Goal: Task Accomplishment & Management: Manage account settings

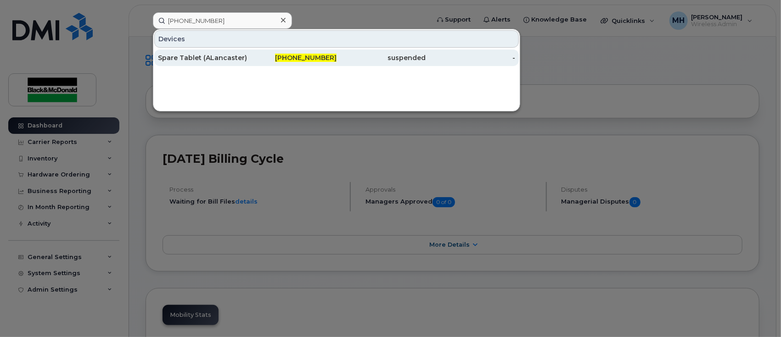
type input "[PHONE_NUMBER]"
click at [215, 51] on div "Spare Tablet (ALancaster)" at bounding box center [203, 58] width 90 height 17
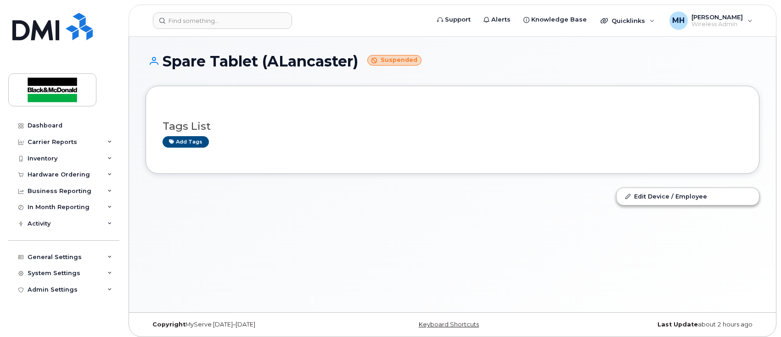
scroll to position [4, 0]
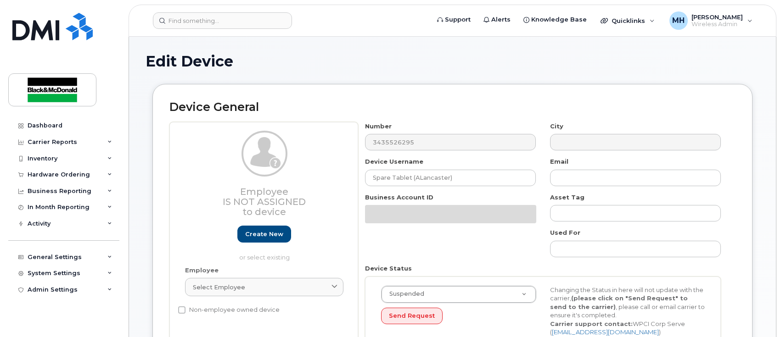
select select "4211335"
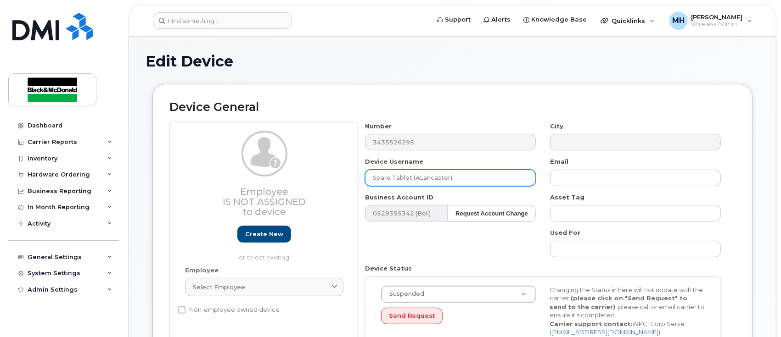
drag, startPoint x: 488, startPoint y: 182, endPoint x: 160, endPoint y: 174, distance: 327.4
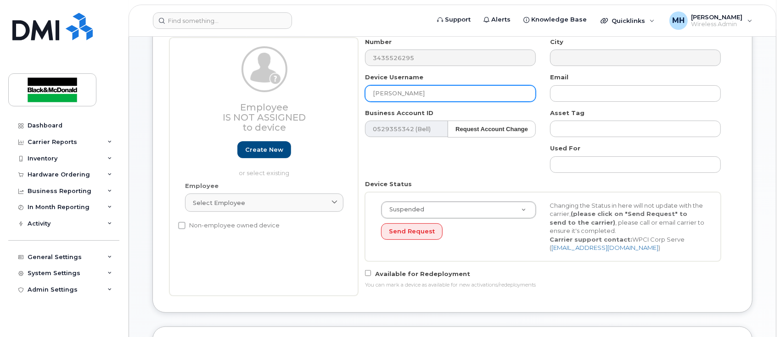
scroll to position [122, 0]
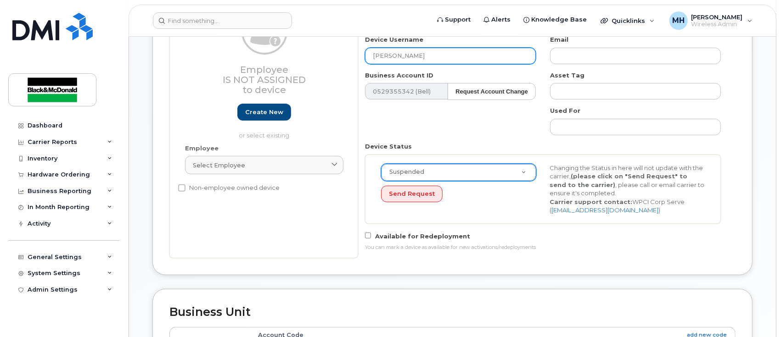
type input "Mark Mooney"
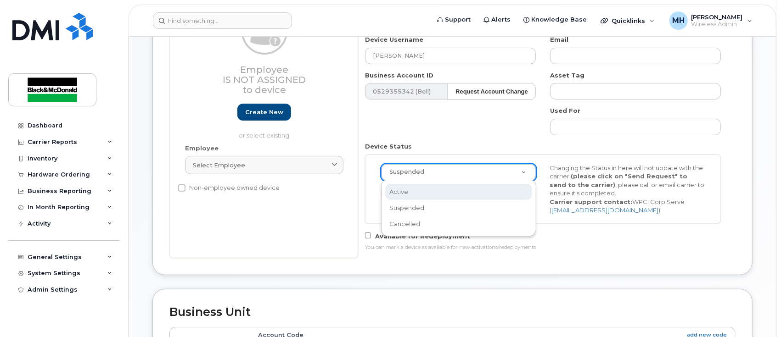
select select "active"
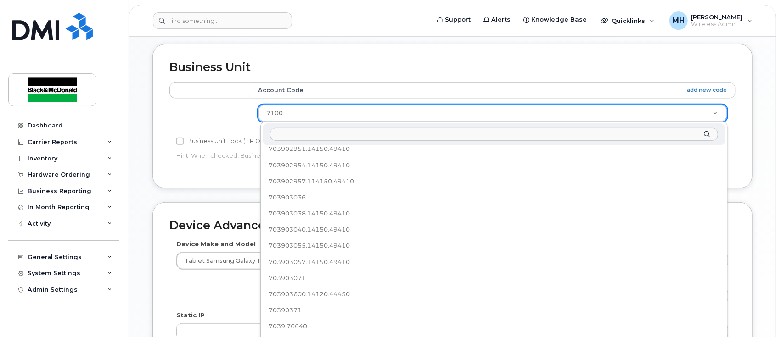
scroll to position [1149, 0]
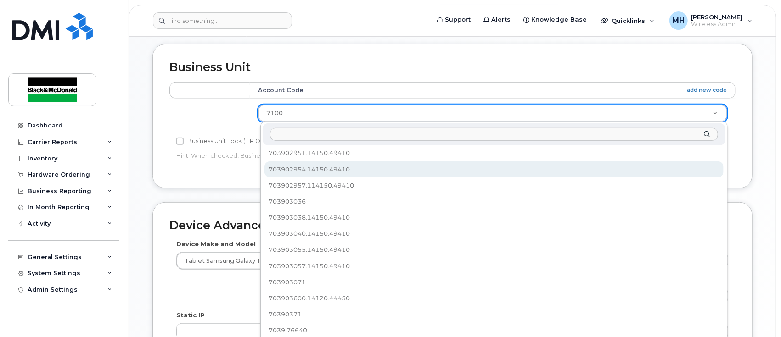
drag, startPoint x: 297, startPoint y: 112, endPoint x: 303, endPoint y: 108, distance: 6.6
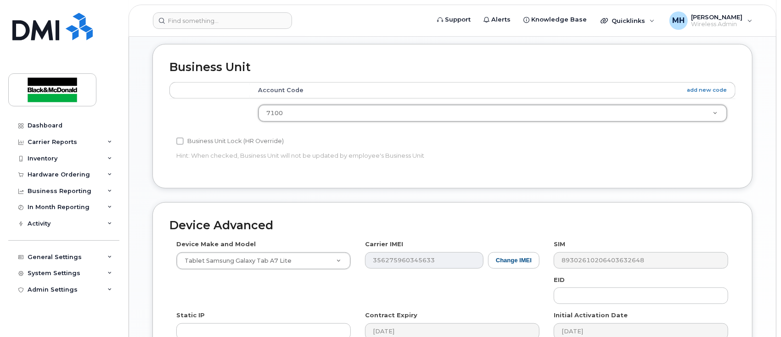
scroll to position [1153, 0]
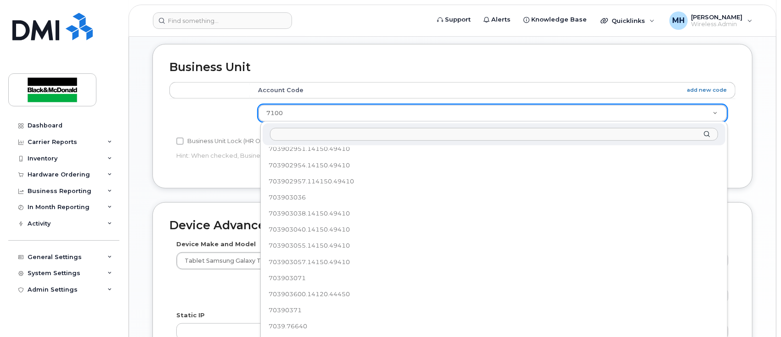
click at [297, 134] on input "text" at bounding box center [494, 134] width 448 height 13
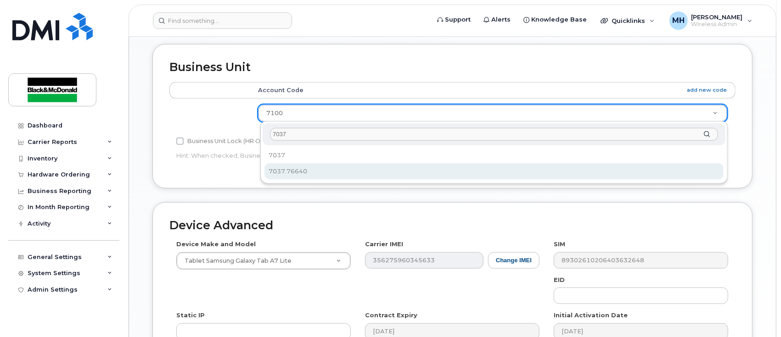
type input "7037"
drag, startPoint x: 299, startPoint y: 169, endPoint x: 314, endPoint y: 160, distance: 16.9
select select "9171643"
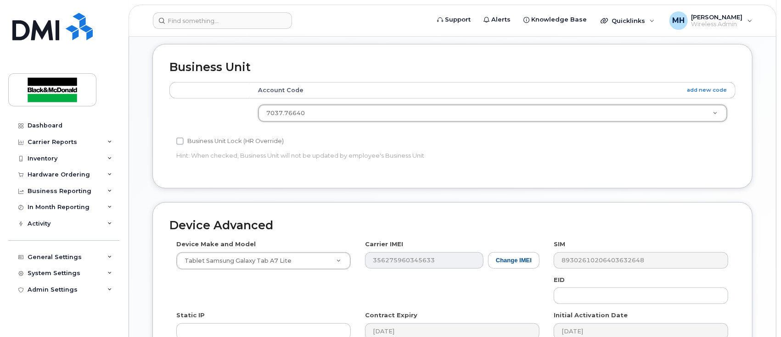
scroll to position [505, 0]
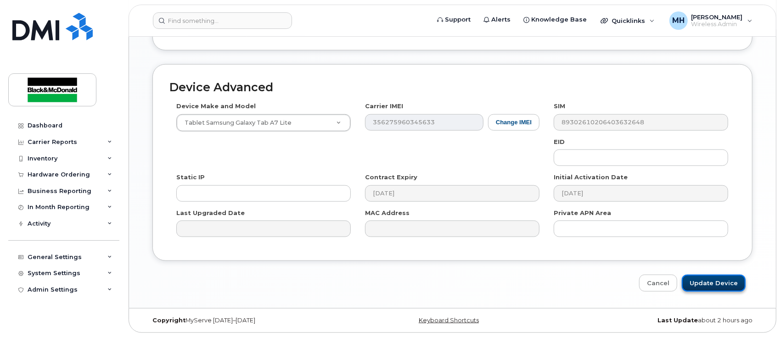
click at [722, 281] on input "Update Device" at bounding box center [714, 283] width 64 height 17
type input "Saving..."
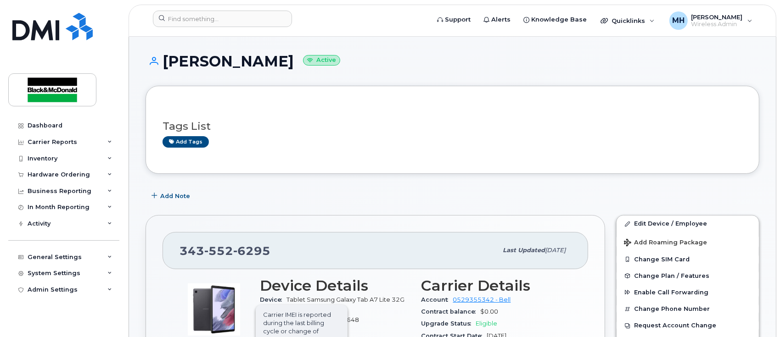
scroll to position [122, 0]
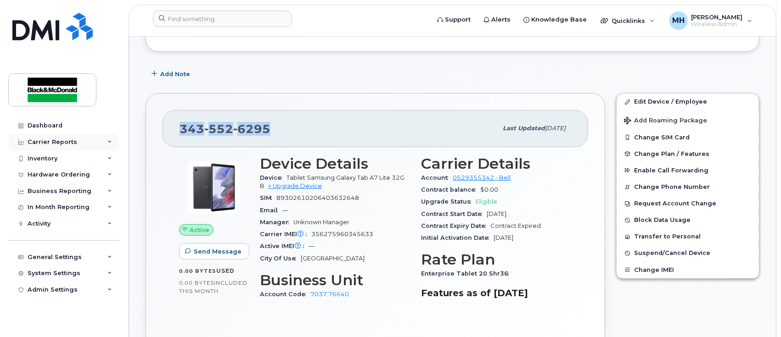
drag, startPoint x: 284, startPoint y: 127, endPoint x: 90, endPoint y: 134, distance: 193.9
click at [155, 130] on div "343 552 6295 Last updated Sep 09, 2025 Active Send Message 0.00 Bytes  used 0.0…" at bounding box center [376, 229] width 460 height 273
copy span "343 552 6295"
drag, startPoint x: 363, startPoint y: 197, endPoint x: 277, endPoint y: 202, distance: 86.0
click at [277, 202] on div "SIM 89302610206403632648" at bounding box center [335, 198] width 151 height 12
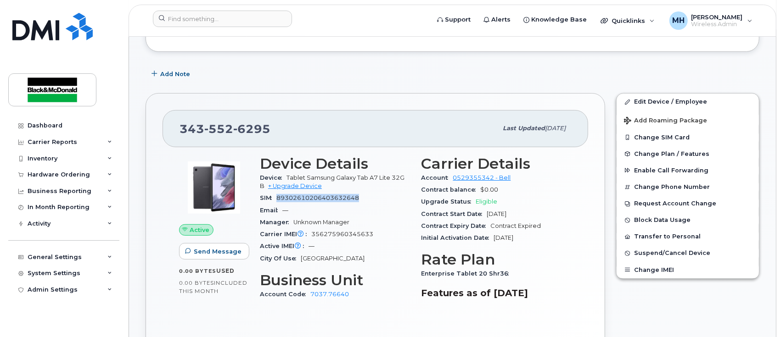
copy span "89302610206403632648"
